Goal: Task Accomplishment & Management: Manage account settings

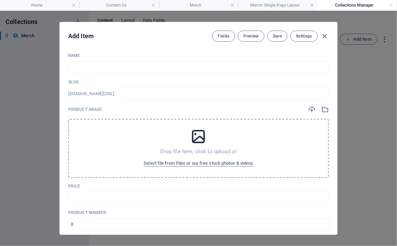
click at [321, 35] on icon "button" at bounding box center [325, 36] width 8 height 8
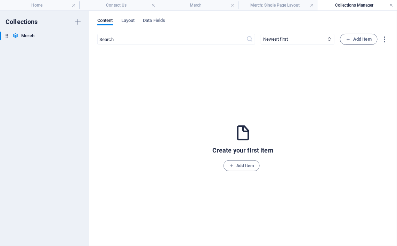
click at [392, 7] on link at bounding box center [392, 5] width 4 height 7
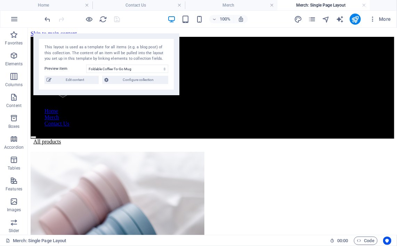
scroll to position [53, 0]
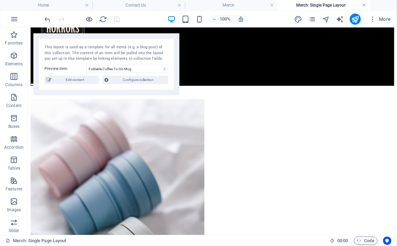
click at [364, 5] on link at bounding box center [365, 5] width 4 height 7
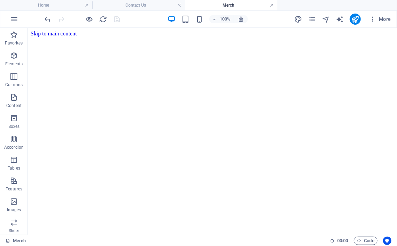
scroll to position [431, 0]
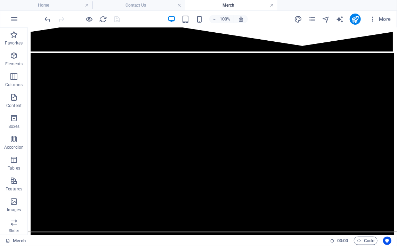
click at [271, 6] on link at bounding box center [272, 5] width 4 height 7
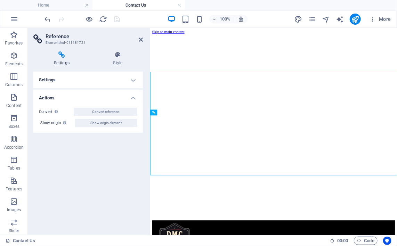
scroll to position [356, 0]
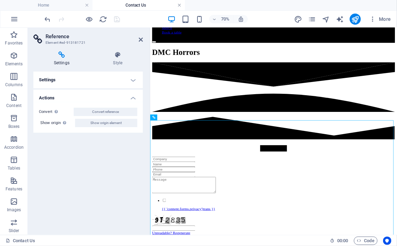
click at [180, 6] on link at bounding box center [179, 5] width 4 height 7
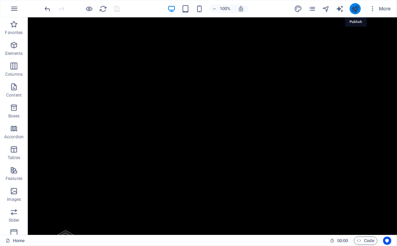
click at [354, 10] on icon "publish" at bounding box center [355, 9] width 8 height 8
